Goal: Information Seeking & Learning: Understand process/instructions

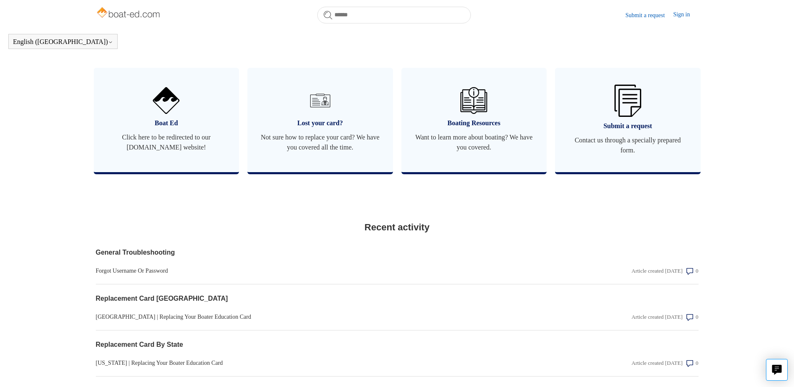
scroll to position [479, 0]
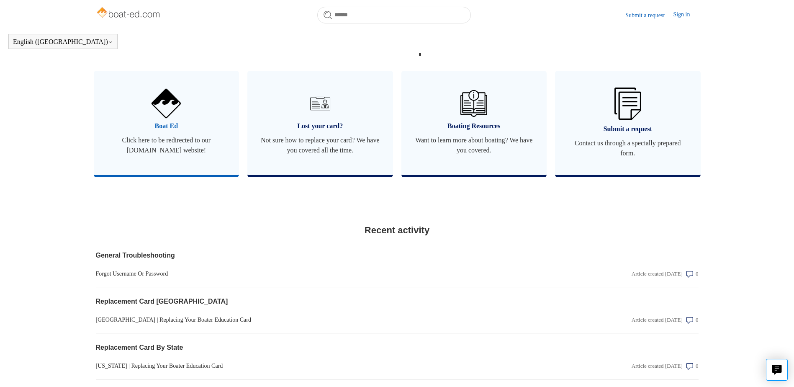
click at [156, 131] on span "Boat Ed" at bounding box center [166, 126] width 120 height 10
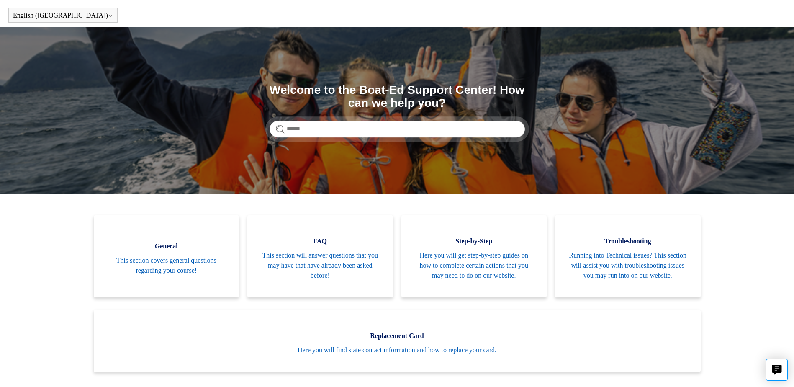
scroll to position [0, 0]
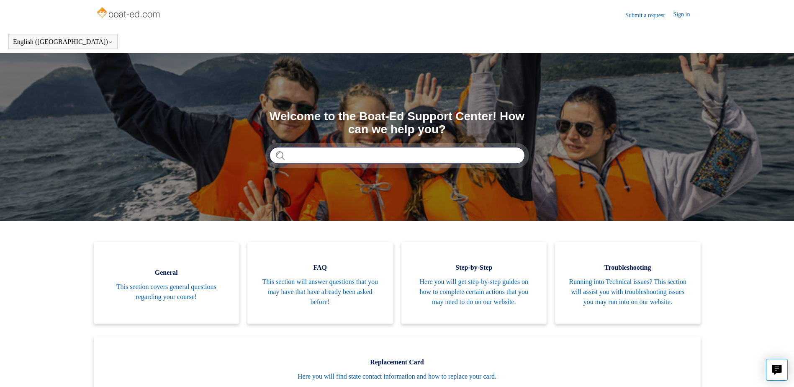
click at [335, 158] on input "Search" at bounding box center [396, 155] width 255 height 17
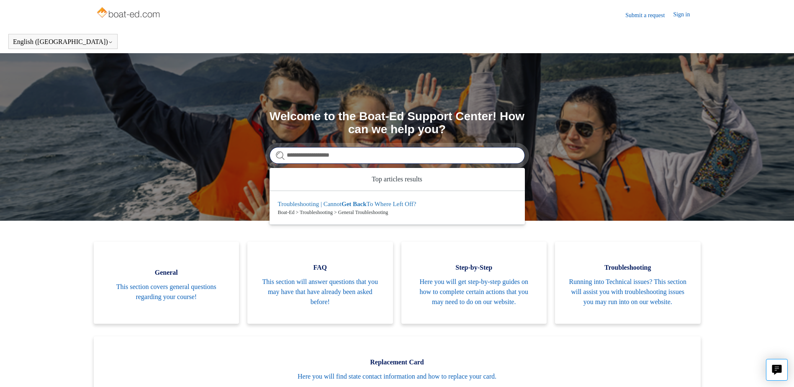
type input "**********"
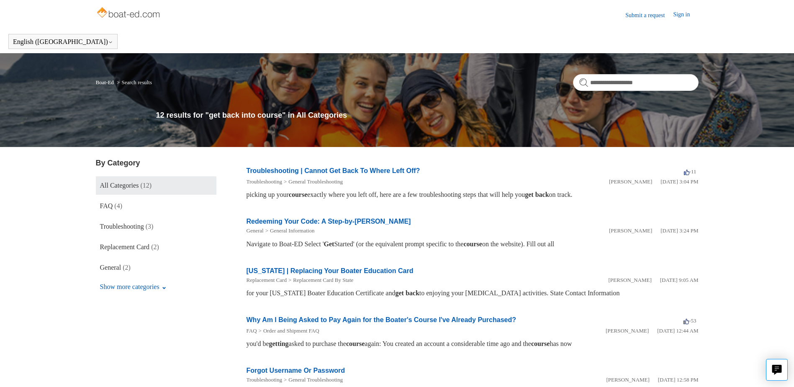
click at [322, 169] on link "Troubleshooting | Cannot Get Back To Where Left Off?" at bounding box center [333, 170] width 174 height 7
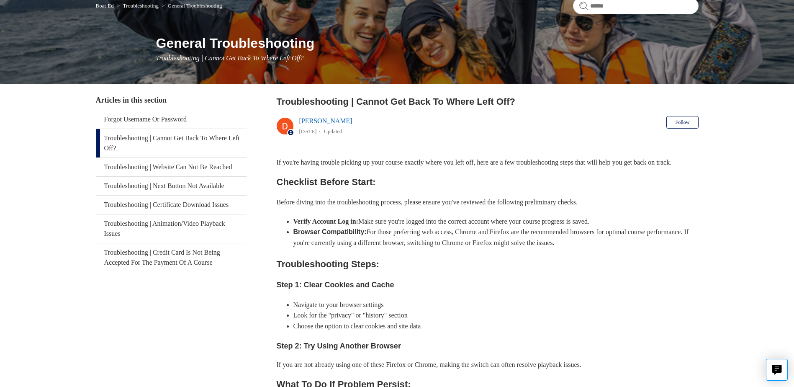
scroll to position [84, 0]
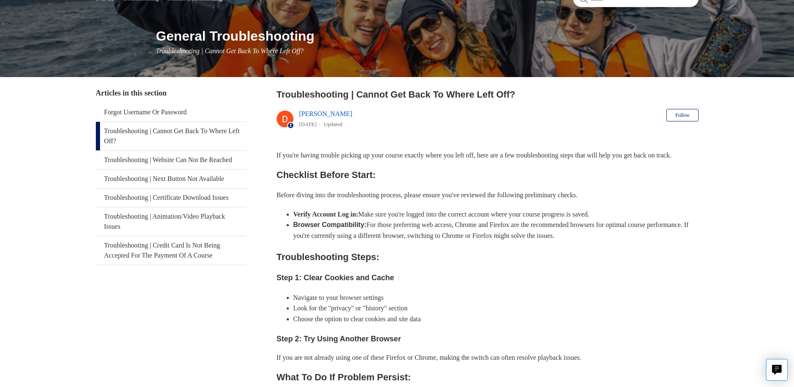
click at [193, 132] on link "Troubleshooting | Cannot Get Back To Where Left Off?" at bounding box center [171, 136] width 151 height 28
